Goal: Transaction & Acquisition: Purchase product/service

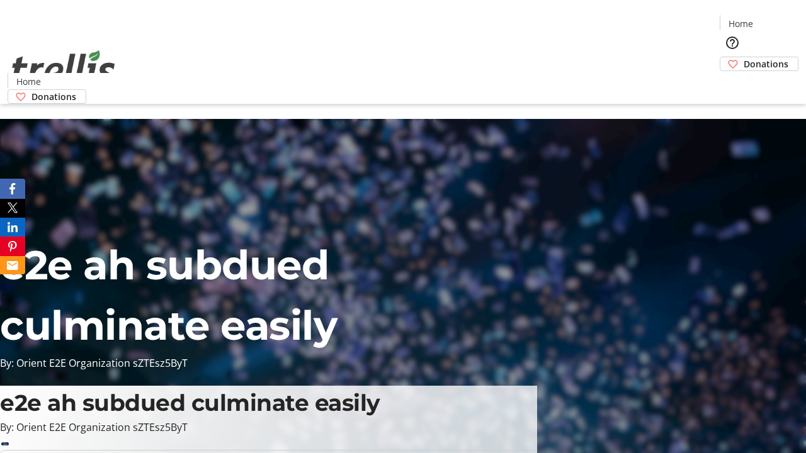
click at [743, 57] on span "Donations" at bounding box center [765, 63] width 45 height 13
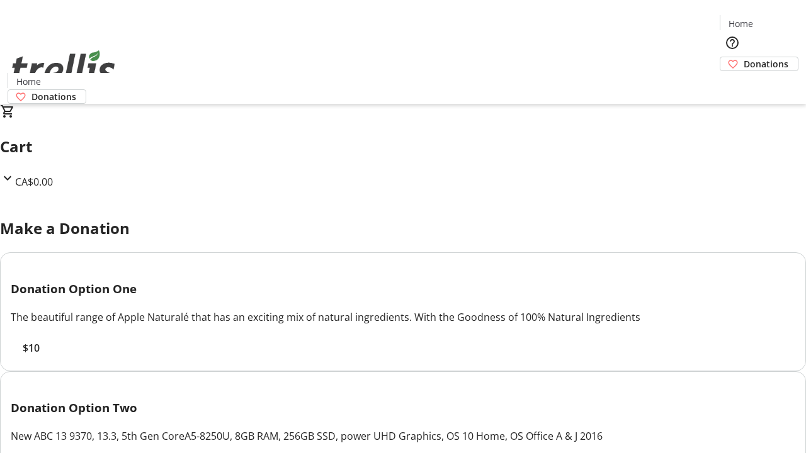
click at [40, 356] on span "$10" at bounding box center [31, 348] width 17 height 15
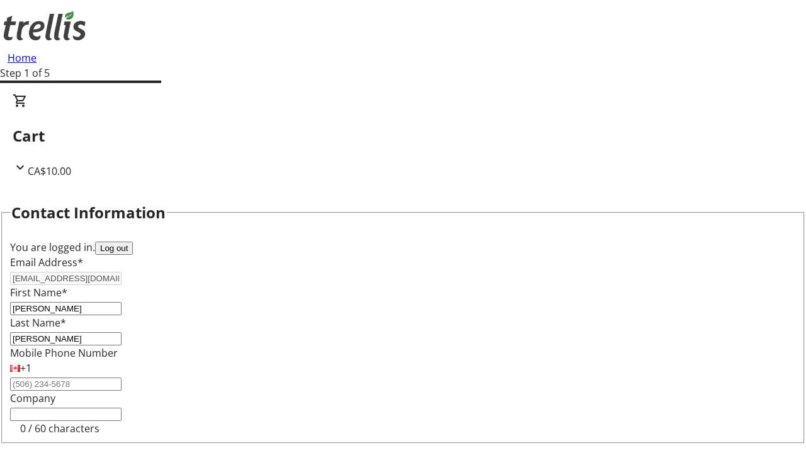
select select "CA"
select select "BC"
type input "Kelowna"
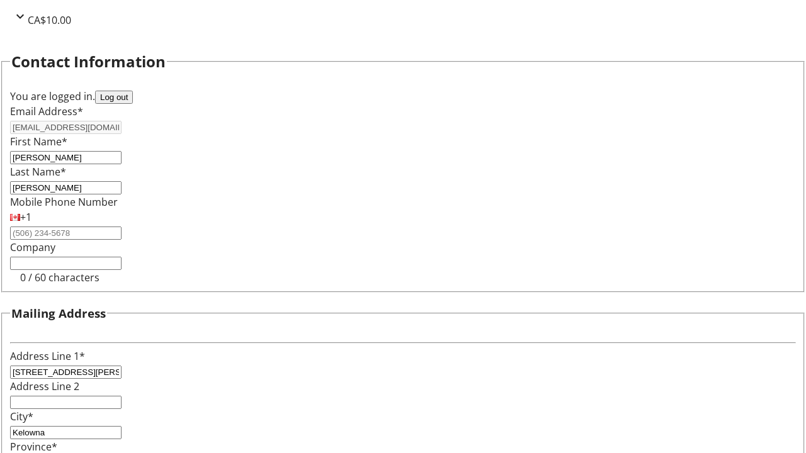
type input "V1Y 0C2"
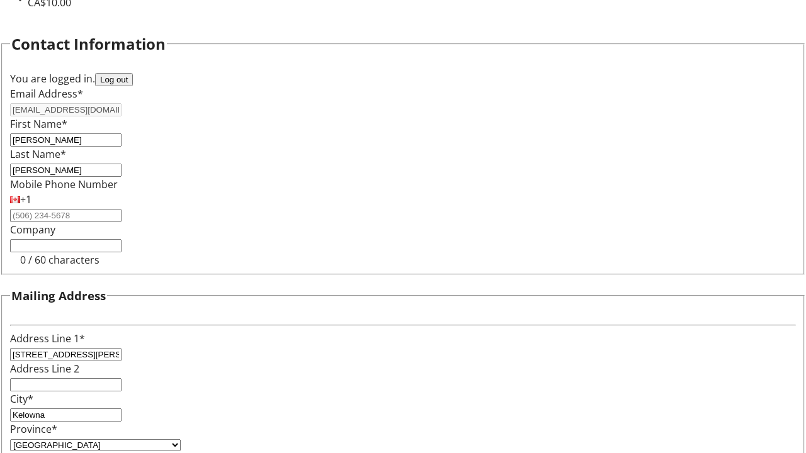
scroll to position [0, 0]
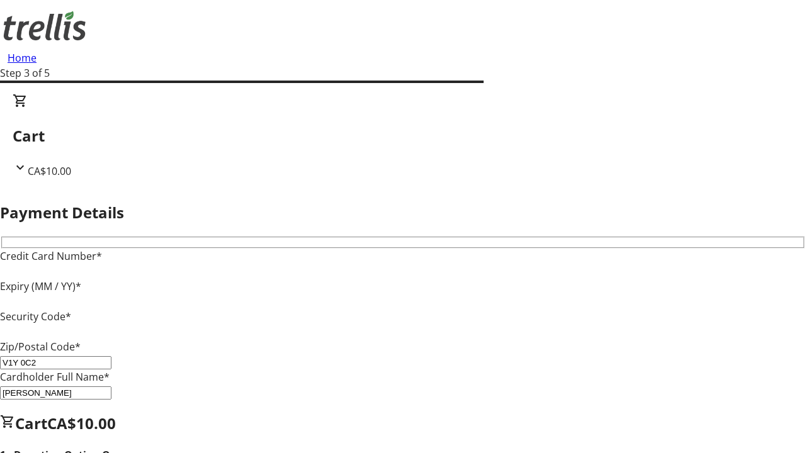
type input "V1Y 0C2"
